Goal: Information Seeking & Learning: Check status

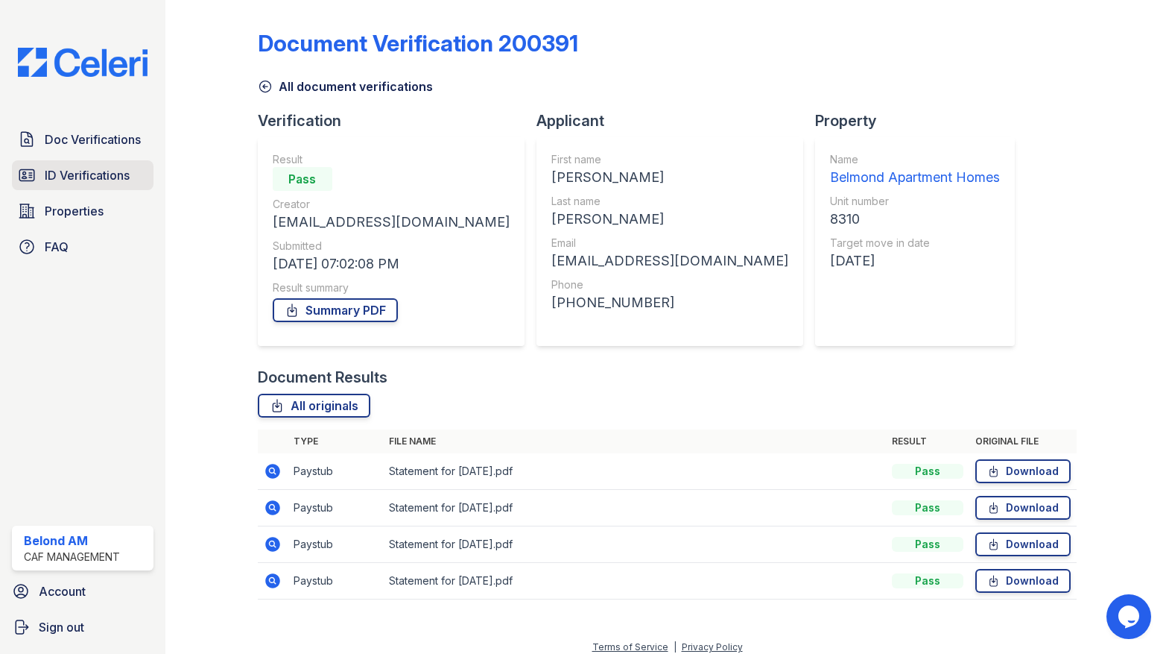
scroll to position [11, 0]
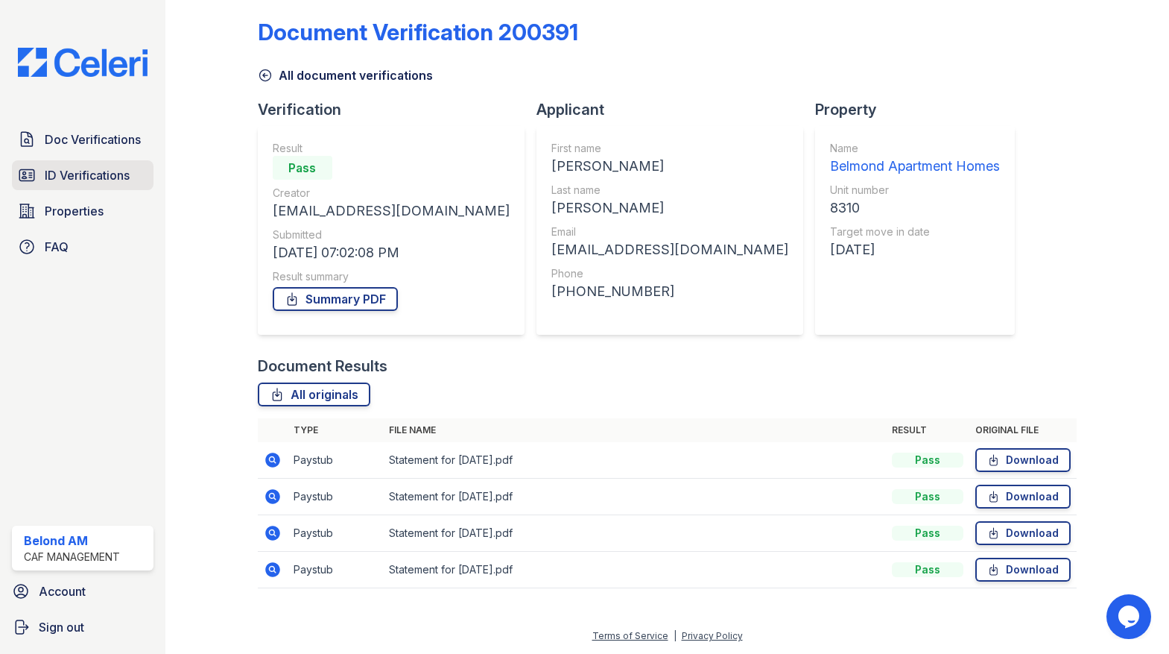
click at [86, 176] on span "ID Verifications" at bounding box center [87, 175] width 85 height 18
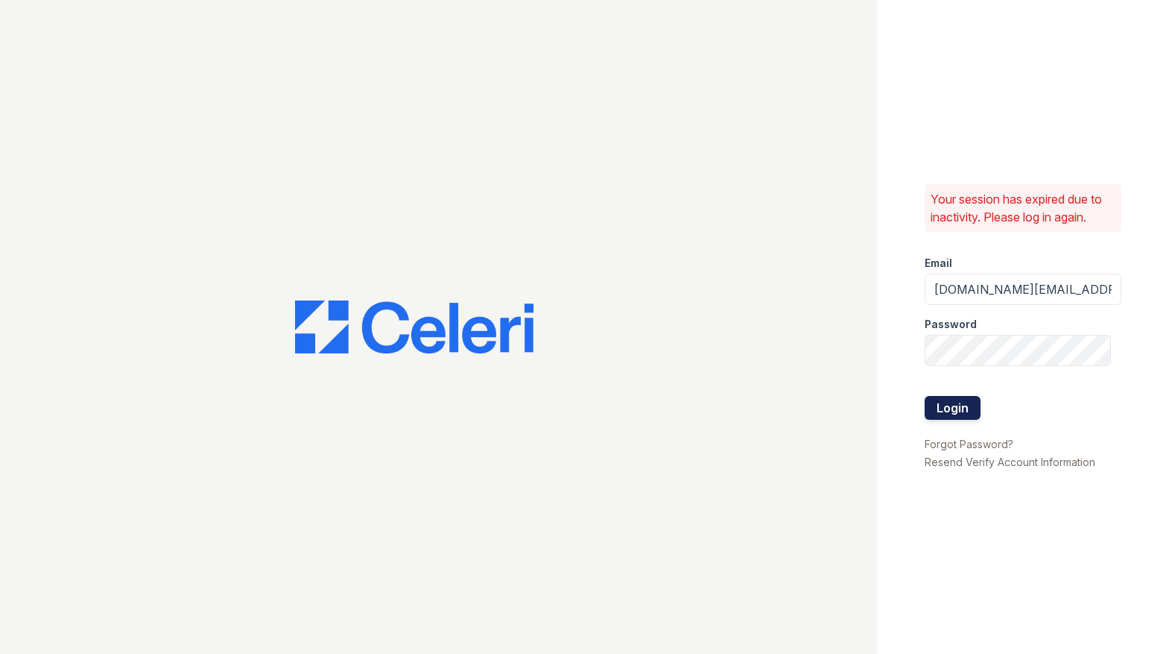
click at [966, 409] on button "Login" at bounding box center [953, 408] width 56 height 24
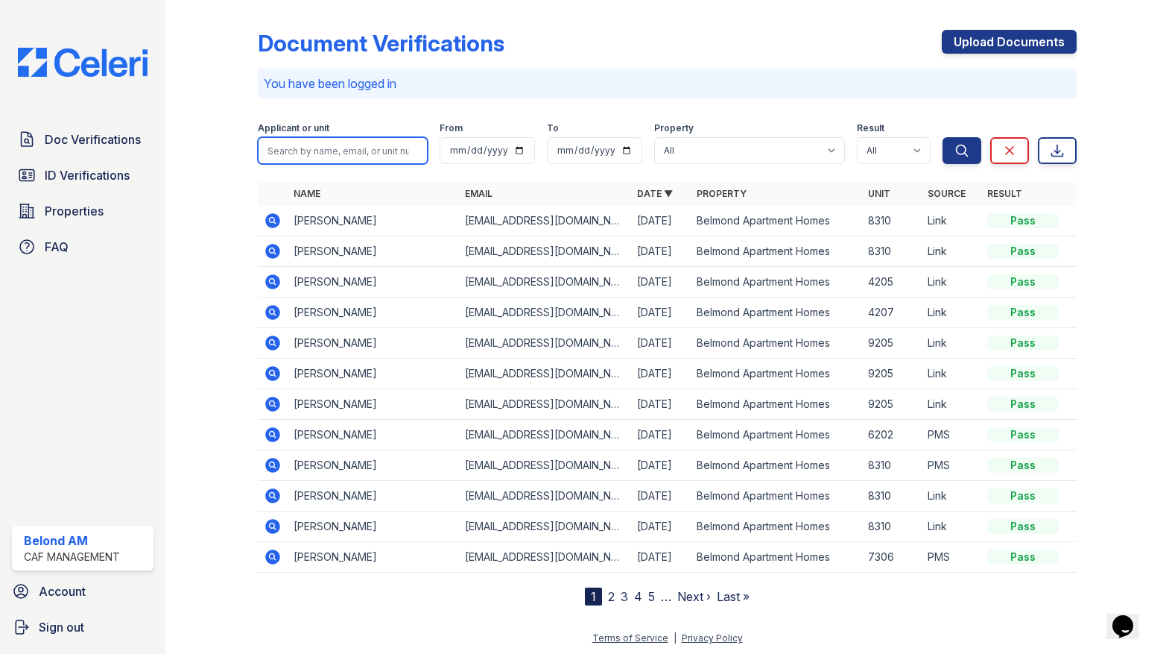
click at [301, 139] on input "search" at bounding box center [343, 150] width 171 height 27
click at [89, 183] on span "ID Verifications" at bounding box center [87, 175] width 85 height 18
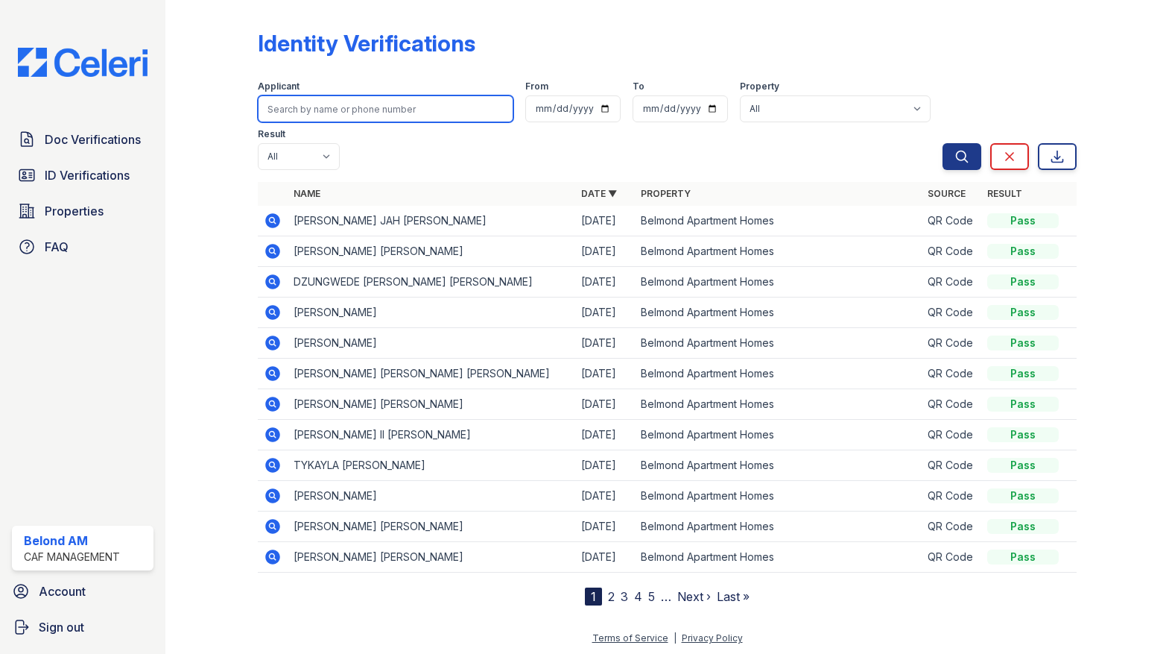
click at [336, 115] on input "search" at bounding box center [386, 108] width 256 height 27
type input "[PERSON_NAME]"
click at [943, 143] on button "Search" at bounding box center [962, 156] width 39 height 27
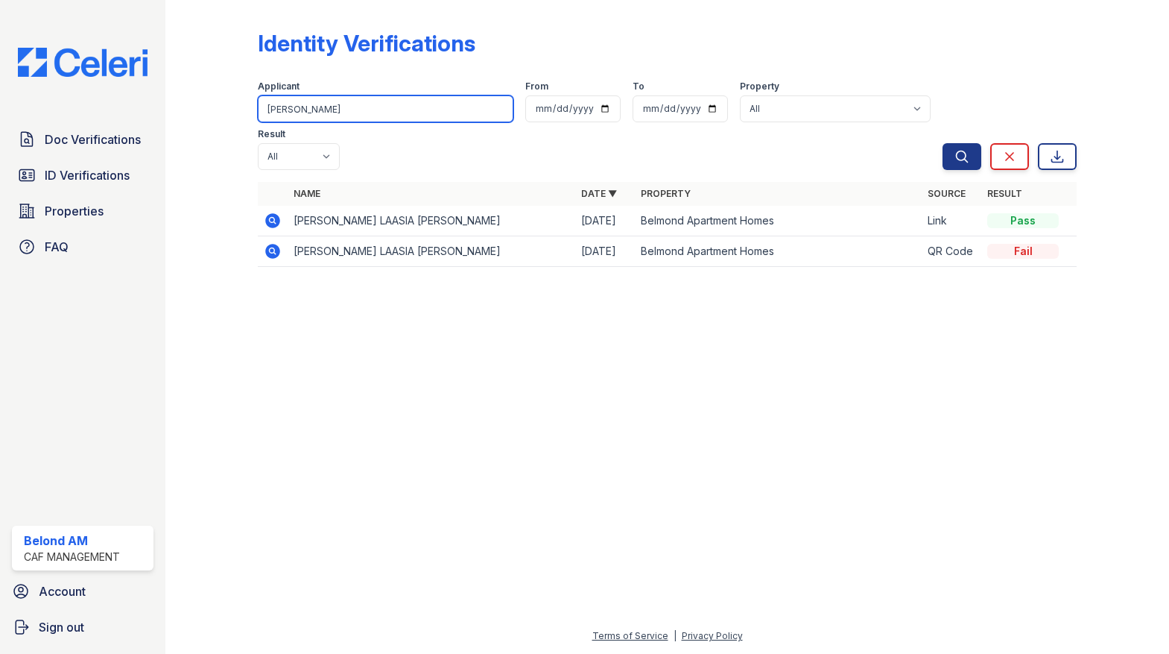
click at [336, 115] on input "[PERSON_NAME]" at bounding box center [386, 108] width 256 height 27
type input "spearmen"
click at [943, 143] on button "Search" at bounding box center [962, 156] width 39 height 27
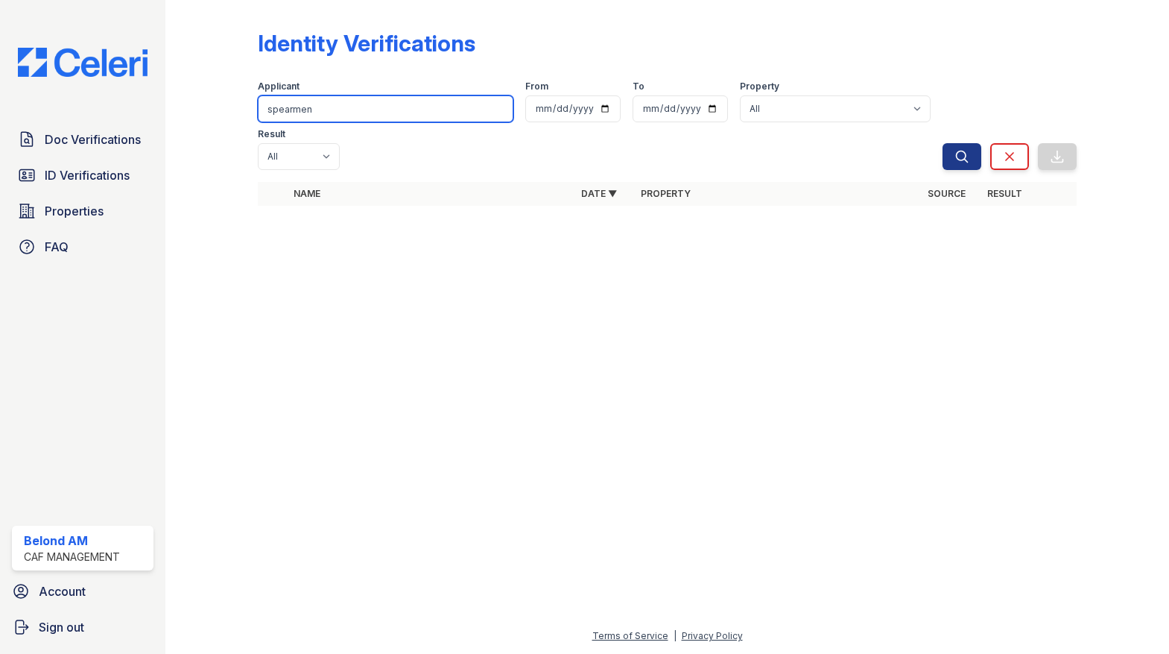
click at [336, 107] on input "spearmen" at bounding box center [386, 108] width 256 height 27
type input "[PERSON_NAME]"
click at [943, 143] on button "Search" at bounding box center [962, 156] width 39 height 27
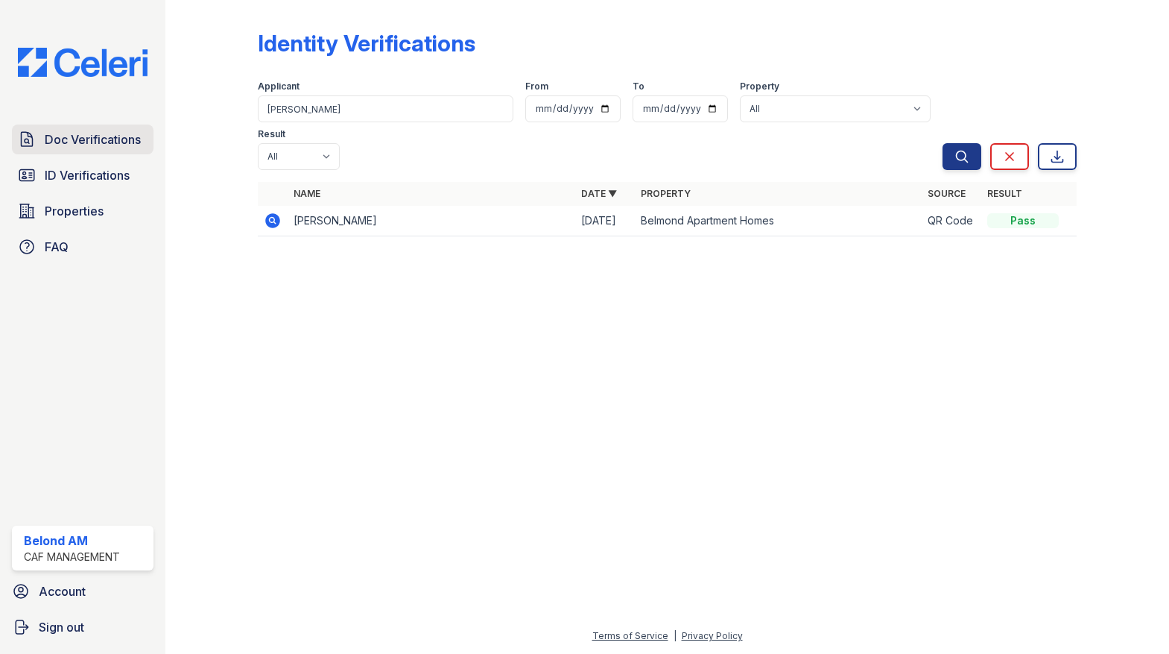
click at [77, 140] on span "Doc Verifications" at bounding box center [93, 139] width 96 height 18
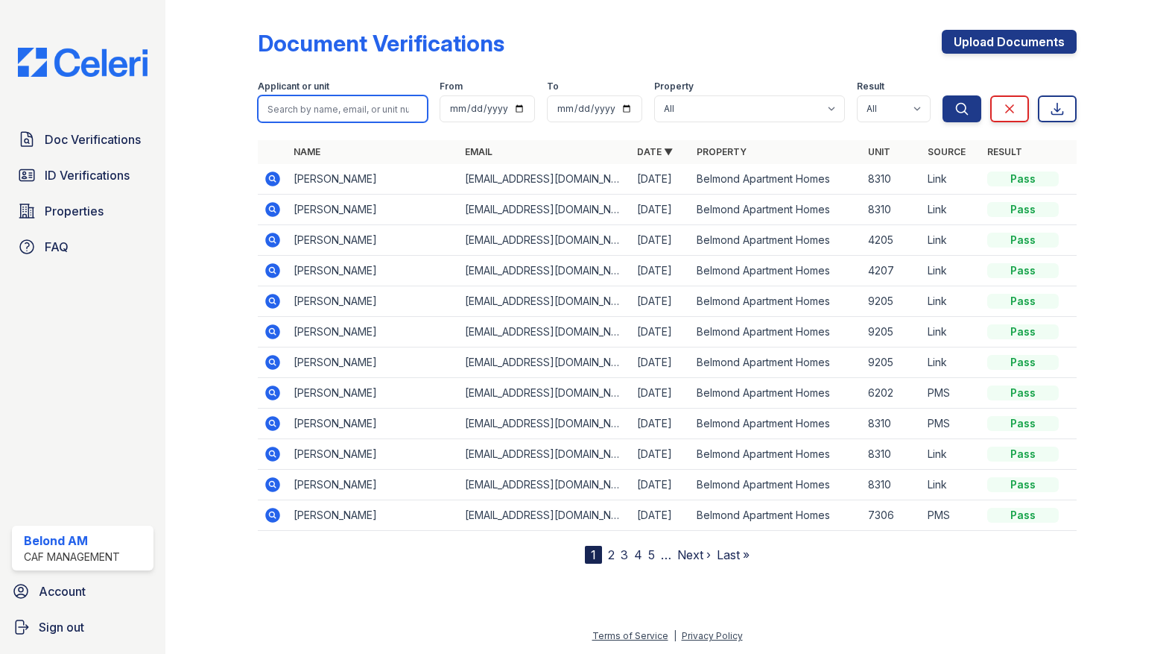
click at [323, 105] on input "search" at bounding box center [343, 108] width 171 height 27
type input "[PERSON_NAME]"
click at [943, 95] on button "Search" at bounding box center [962, 108] width 39 height 27
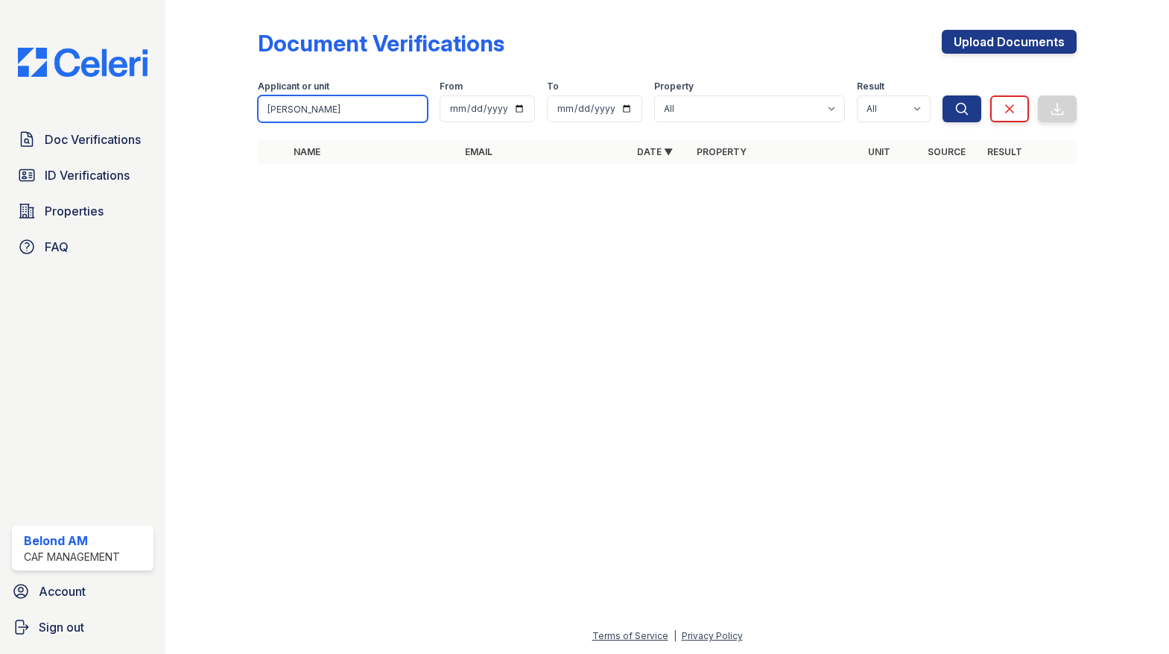
click at [323, 105] on input "[PERSON_NAME]" at bounding box center [343, 108] width 171 height 27
type input "[PERSON_NAME]"
click at [943, 95] on button "Search" at bounding box center [962, 108] width 39 height 27
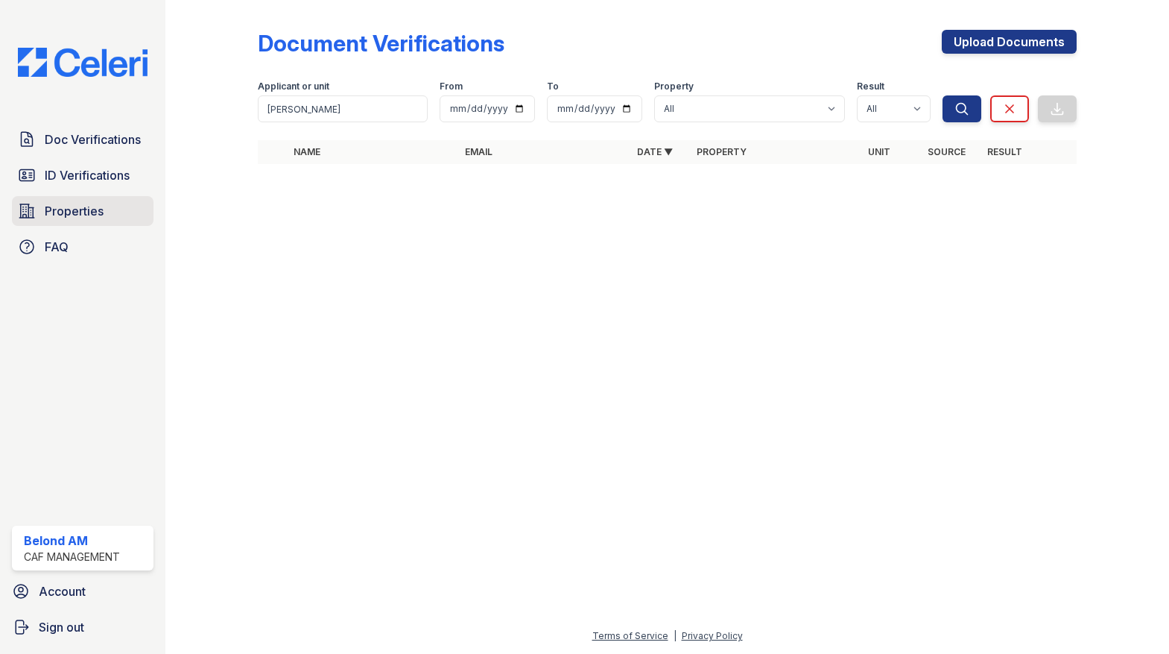
click at [75, 194] on div "Doc Verifications ID Verifications Properties FAQ" at bounding box center [83, 192] width 154 height 137
click at [69, 209] on span "Properties" at bounding box center [74, 211] width 59 height 18
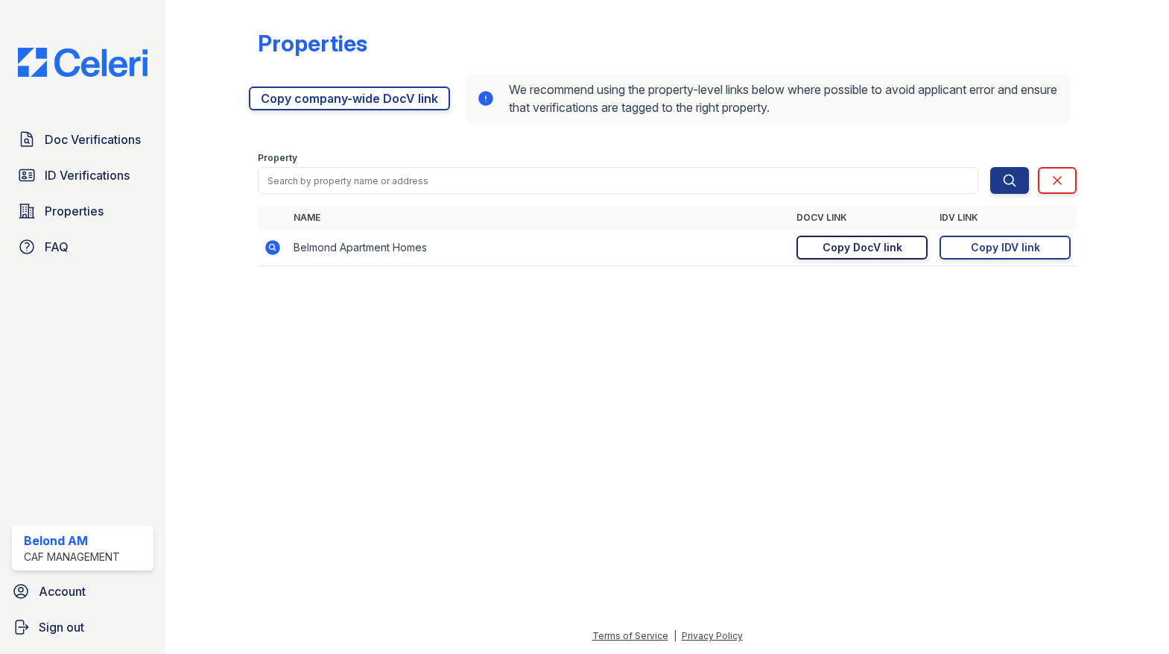
click at [857, 253] on div "Copy DocV link" at bounding box center [863, 247] width 80 height 15
